Goal: Complete application form

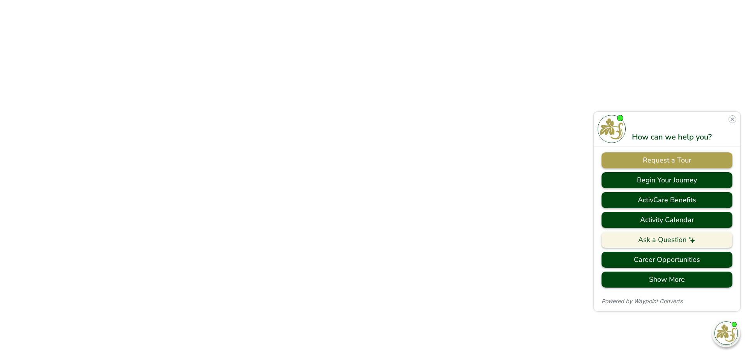
click at [671, 181] on button "Begin Your Journey" at bounding box center [666, 180] width 131 height 16
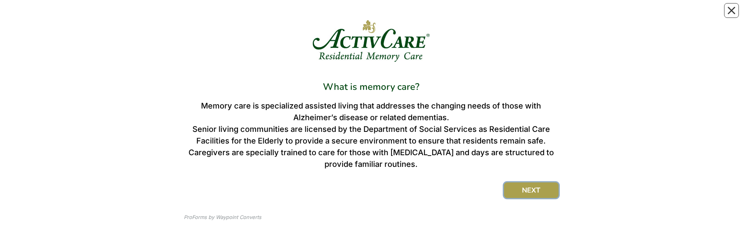
click at [523, 186] on button "NEXT" at bounding box center [531, 191] width 55 height 16
